Goal: Find specific page/section: Find specific page/section

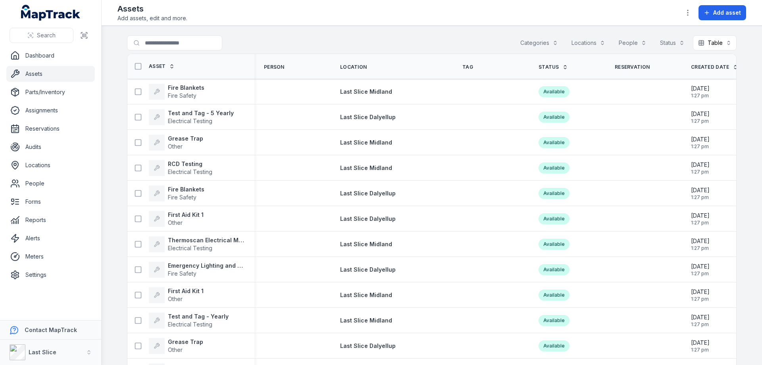
click at [582, 41] on div "Locations" at bounding box center [588, 42] width 44 height 15
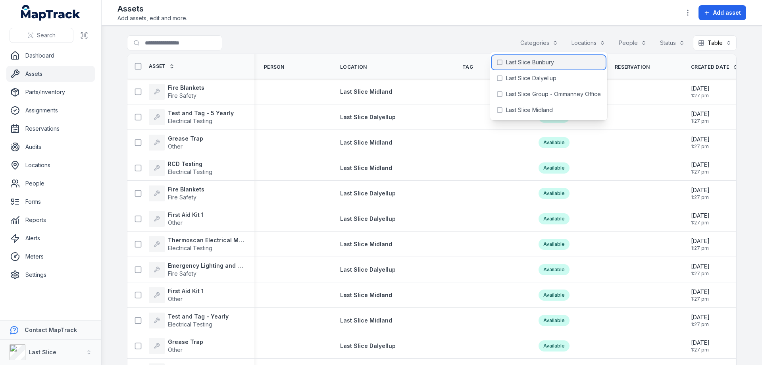
click at [527, 67] on div "Last Slice Bunbury" at bounding box center [549, 62] width 114 height 14
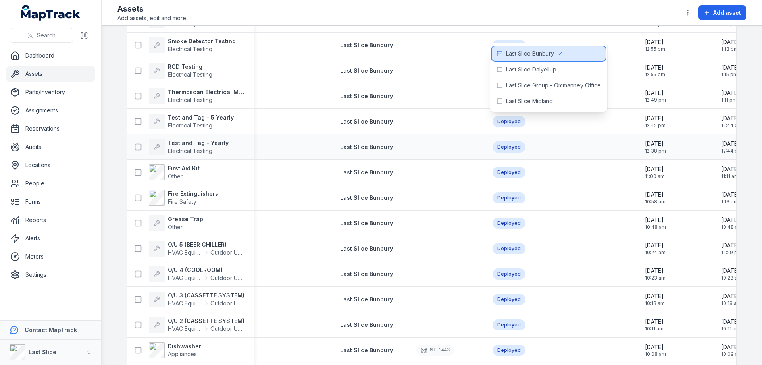
scroll to position [198, 0]
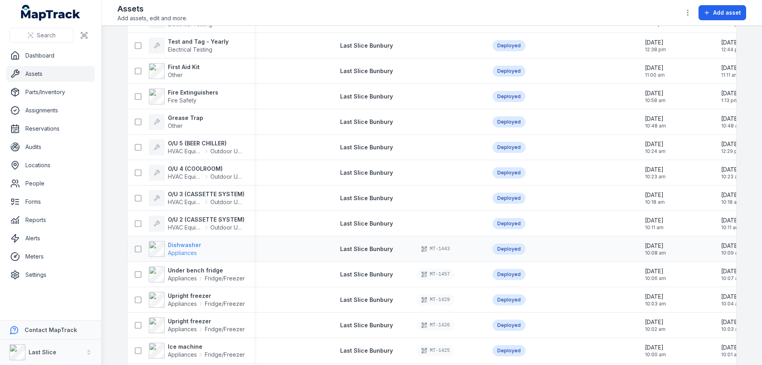
click at [196, 253] on span "Appliances" at bounding box center [184, 253] width 33 height 8
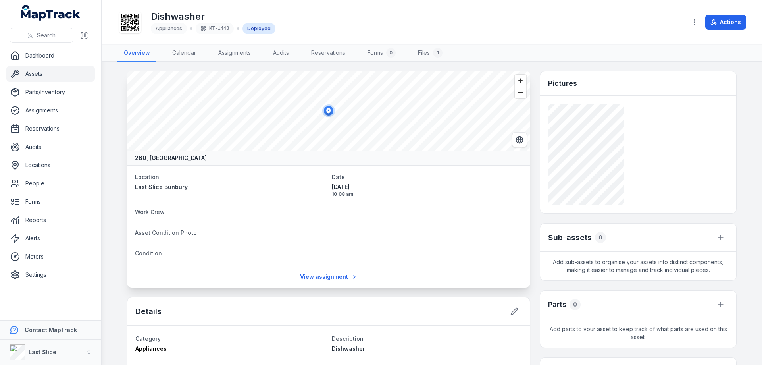
click at [46, 73] on link "Assets" at bounding box center [50, 74] width 88 height 16
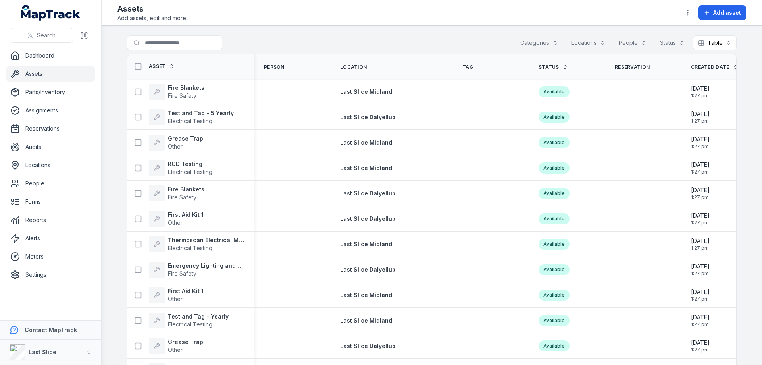
click at [580, 42] on div "Locations" at bounding box center [588, 42] width 44 height 15
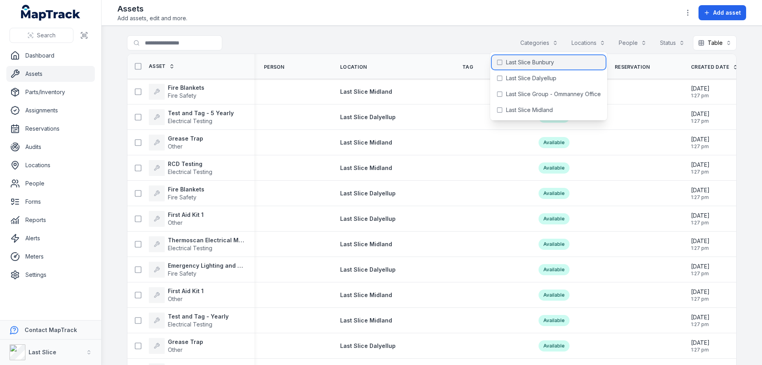
click at [552, 58] on div "Last Slice Bunbury" at bounding box center [549, 62] width 114 height 14
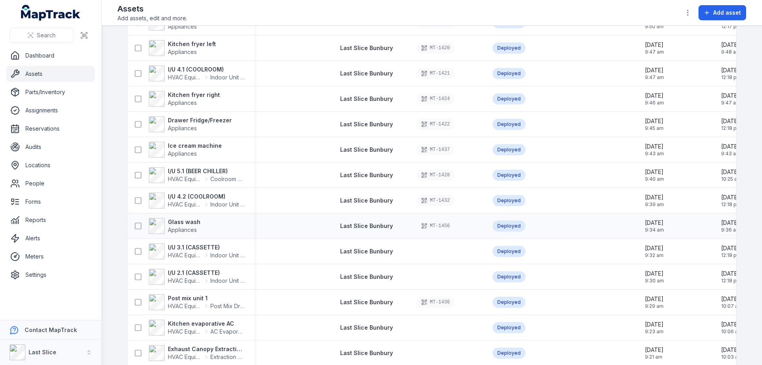
scroll to position [573, 0]
